Goal: Navigation & Orientation: Find specific page/section

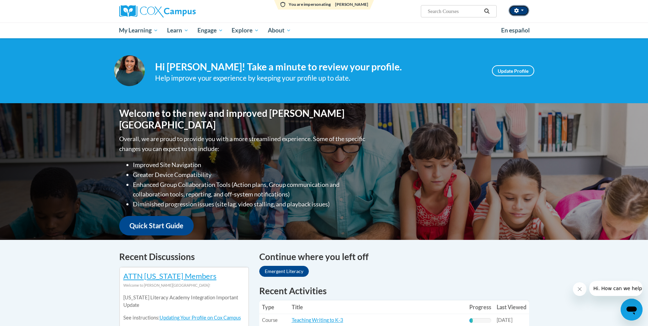
click at [520, 12] on button "button" at bounding box center [518, 10] width 20 height 11
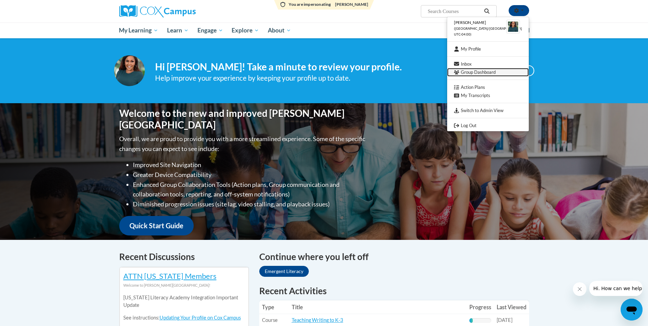
click at [486, 69] on link "Group Dashboard" at bounding box center [488, 72] width 82 height 9
